Goal: Information Seeking & Learning: Understand process/instructions

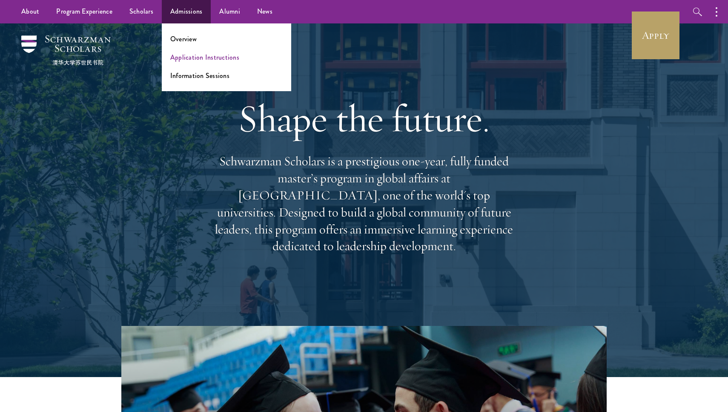
click at [172, 57] on link "Application Instructions" at bounding box center [204, 57] width 69 height 10
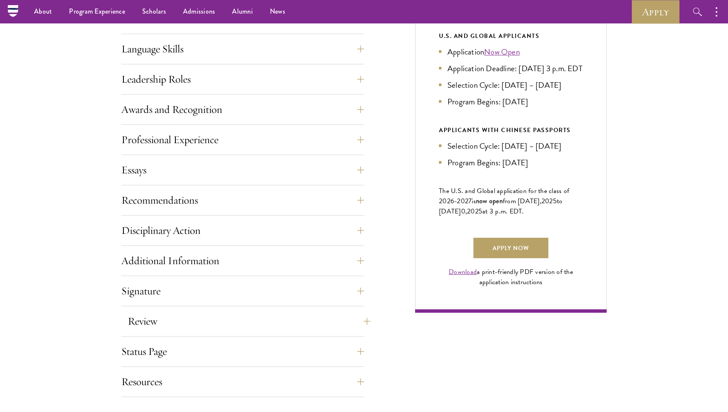
scroll to position [413, 0]
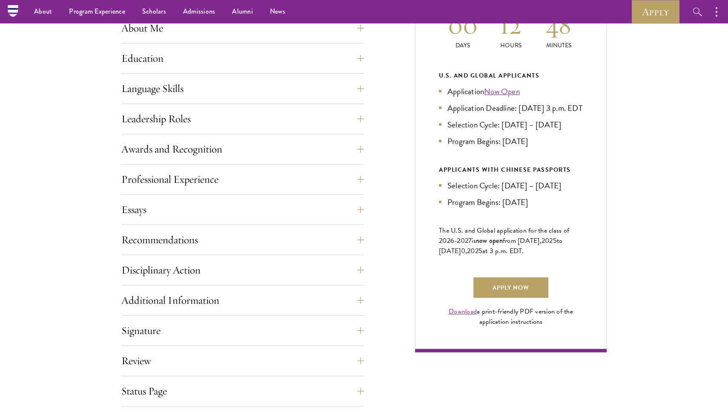
click at [197, 37] on div "About Me Biographical Profile: Provide a biographical profile of up to 100 word…" at bounding box center [242, 31] width 243 height 26
click at [206, 32] on button "About Me" at bounding box center [249, 28] width 243 height 20
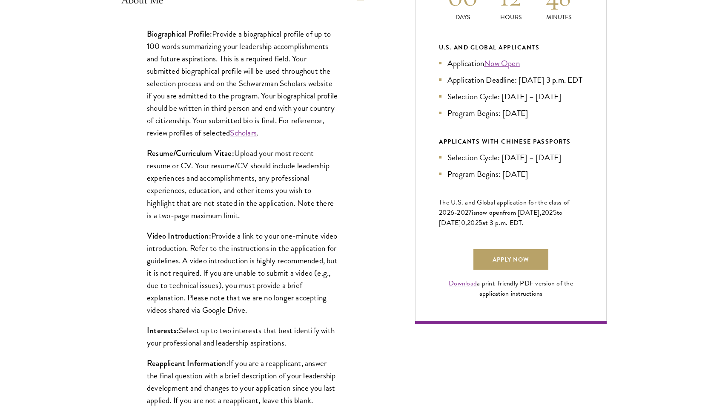
scroll to position [457, 0]
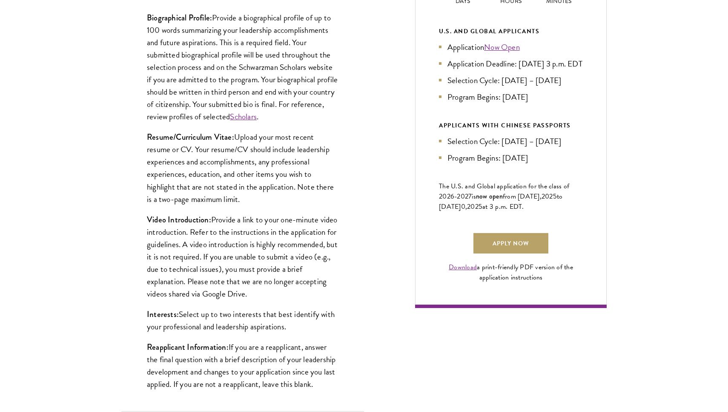
click at [232, 270] on p "Video Introduction: Provide a link to your one-minute video introduction. Refer…" at bounding box center [243, 256] width 192 height 86
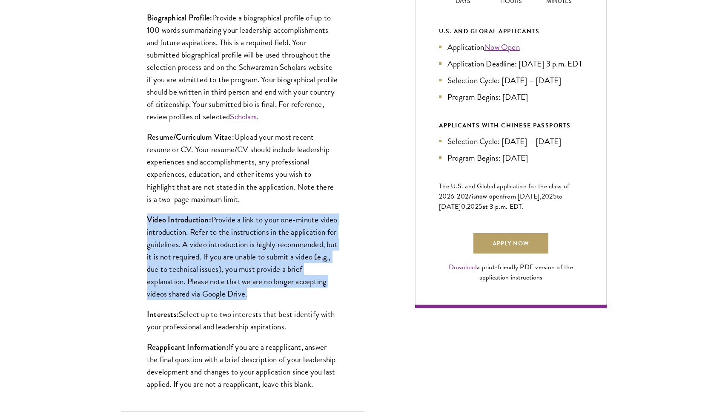
click at [232, 270] on p "Video Introduction: Provide a link to your one-minute video introduction. Refer…" at bounding box center [243, 256] width 192 height 86
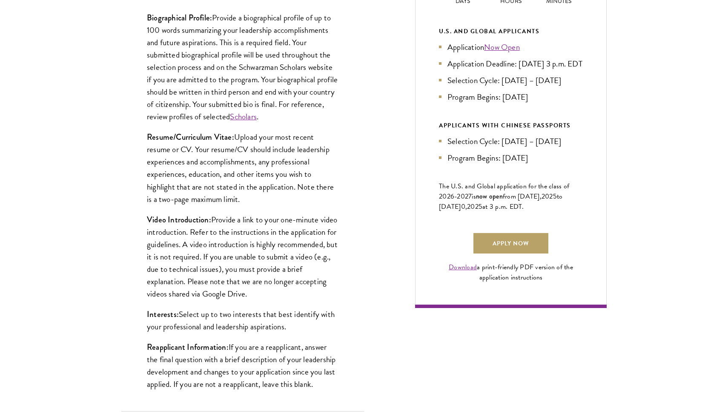
click at [241, 272] on p "Video Introduction: Provide a link to your one-minute video introduction. Refer…" at bounding box center [243, 256] width 192 height 86
drag, startPoint x: 305, startPoint y: 293, endPoint x: 274, endPoint y: 197, distance: 101.3
click at [274, 197] on div "Biographical Profile: Provide a biographical profile of up to 100 words summari…" at bounding box center [242, 205] width 243 height 413
click at [274, 197] on p "Resume/Curriculum Vitae: Upload your most recent resume or CV. Your resume/CV s…" at bounding box center [243, 168] width 192 height 74
drag, startPoint x: 280, startPoint y: 200, endPoint x: 301, endPoint y: 290, distance: 91.8
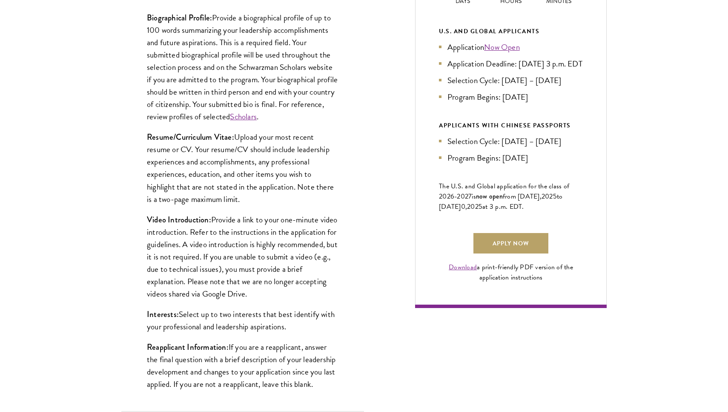
click at [301, 290] on div "Biographical Profile: Provide a biographical profile of up to 100 words summari…" at bounding box center [242, 205] width 243 height 413
click at [301, 290] on p "Video Introduction: Provide a link to your one-minute video introduction. Refer…" at bounding box center [243, 256] width 192 height 86
drag, startPoint x: 316, startPoint y: 293, endPoint x: 294, endPoint y: 204, distance: 92.1
click at [294, 204] on div "Biographical Profile: Provide a biographical profile of up to 100 words summari…" at bounding box center [242, 205] width 243 height 413
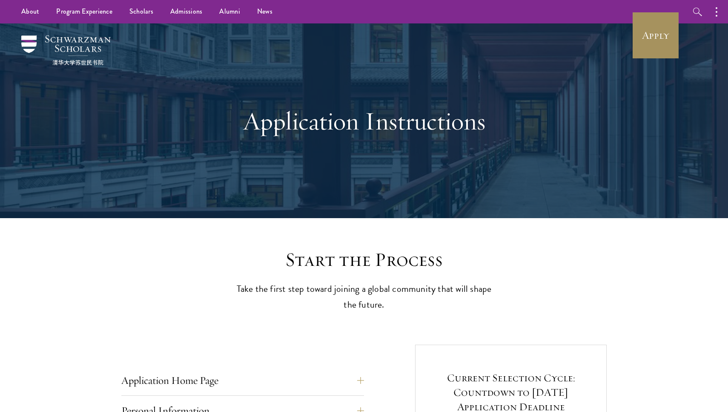
scroll to position [0, 0]
click at [643, 44] on link "Apply" at bounding box center [656, 36] width 48 height 48
